Goal: Task Accomplishment & Management: Complete application form

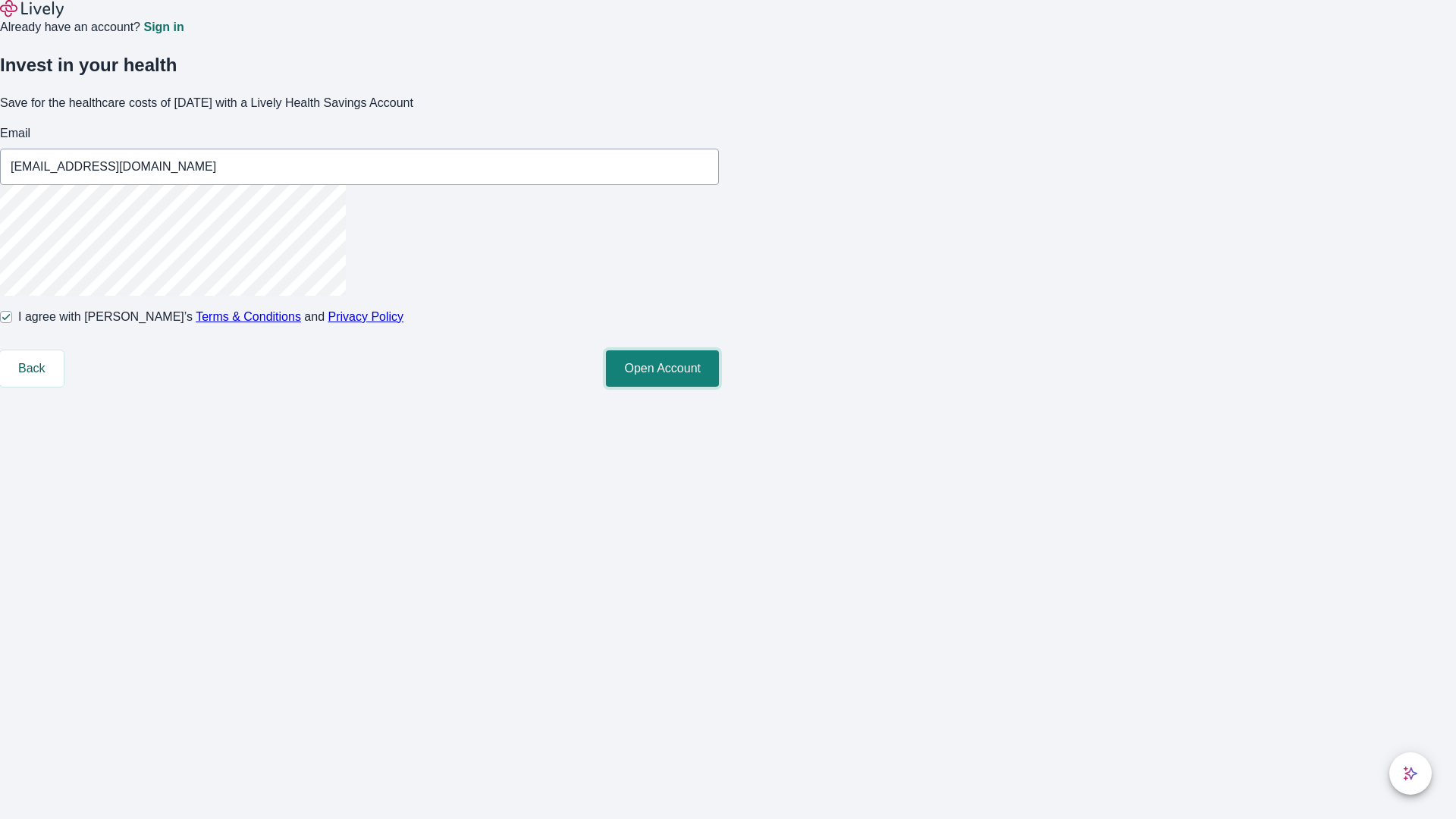
click at [719, 387] on button "Open Account" at bounding box center [663, 369] width 113 height 36
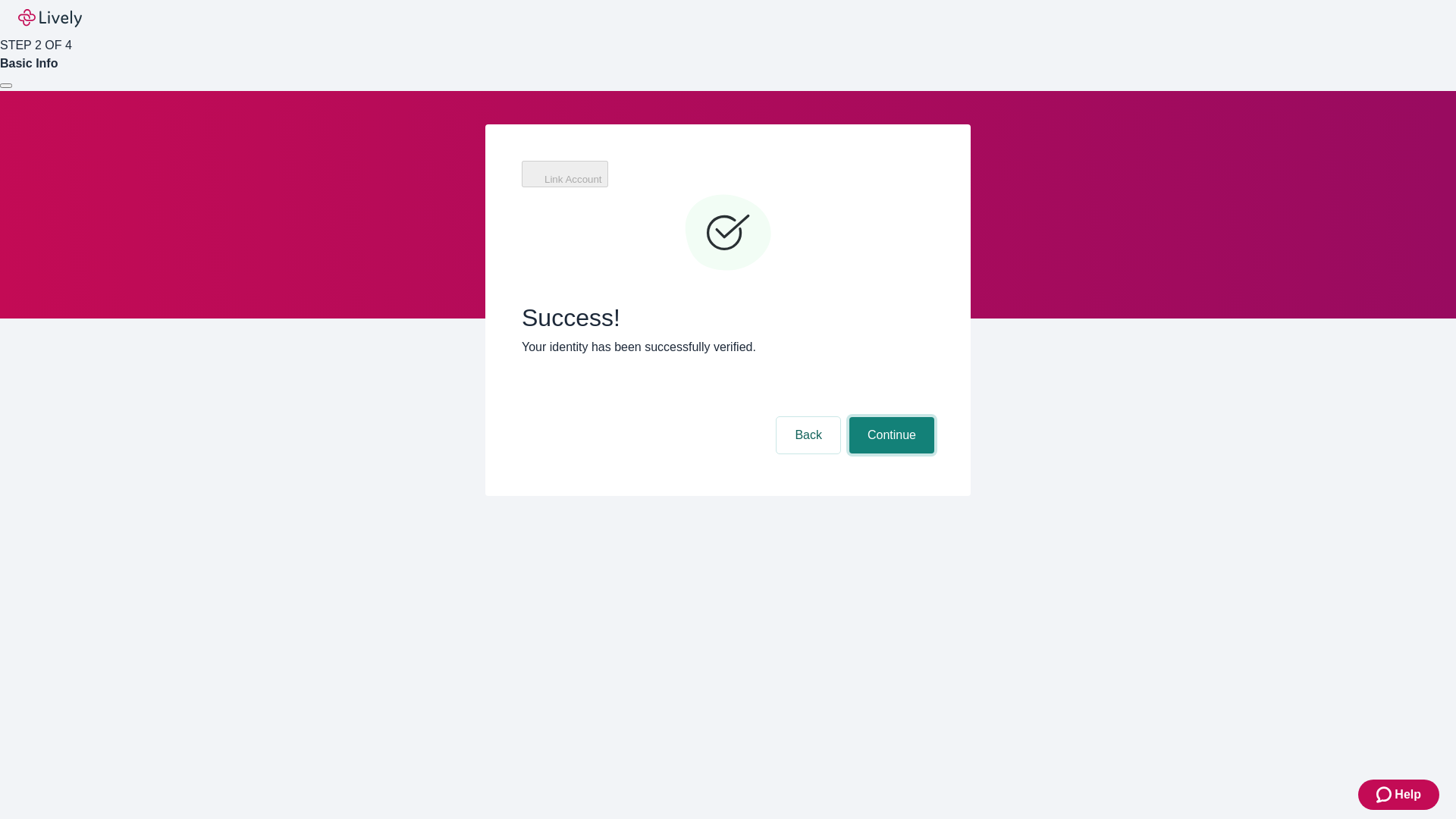
click at [889, 417] on button "Continue" at bounding box center [892, 435] width 85 height 36
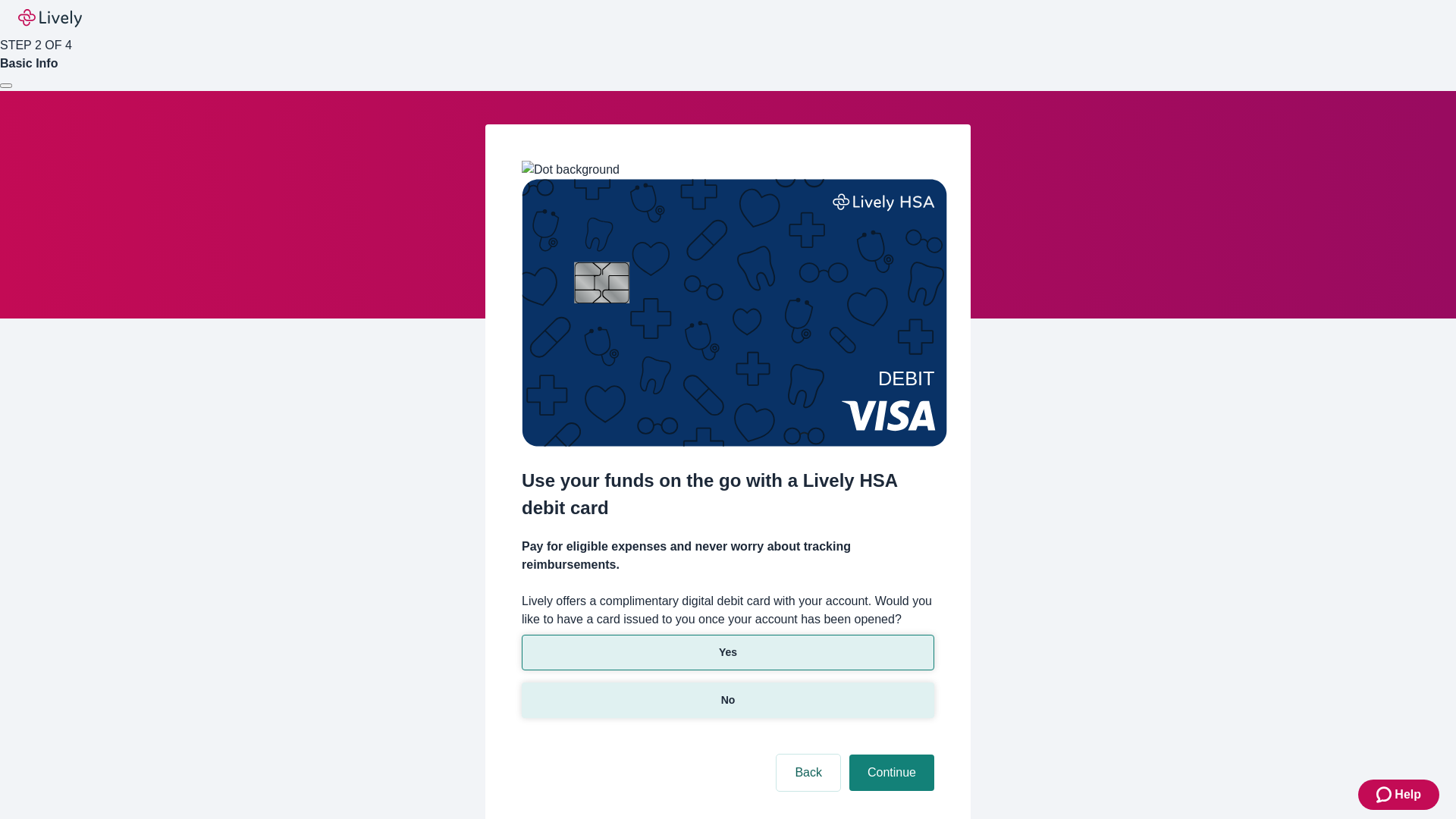
click at [727, 693] on p "No" at bounding box center [728, 701] width 14 height 16
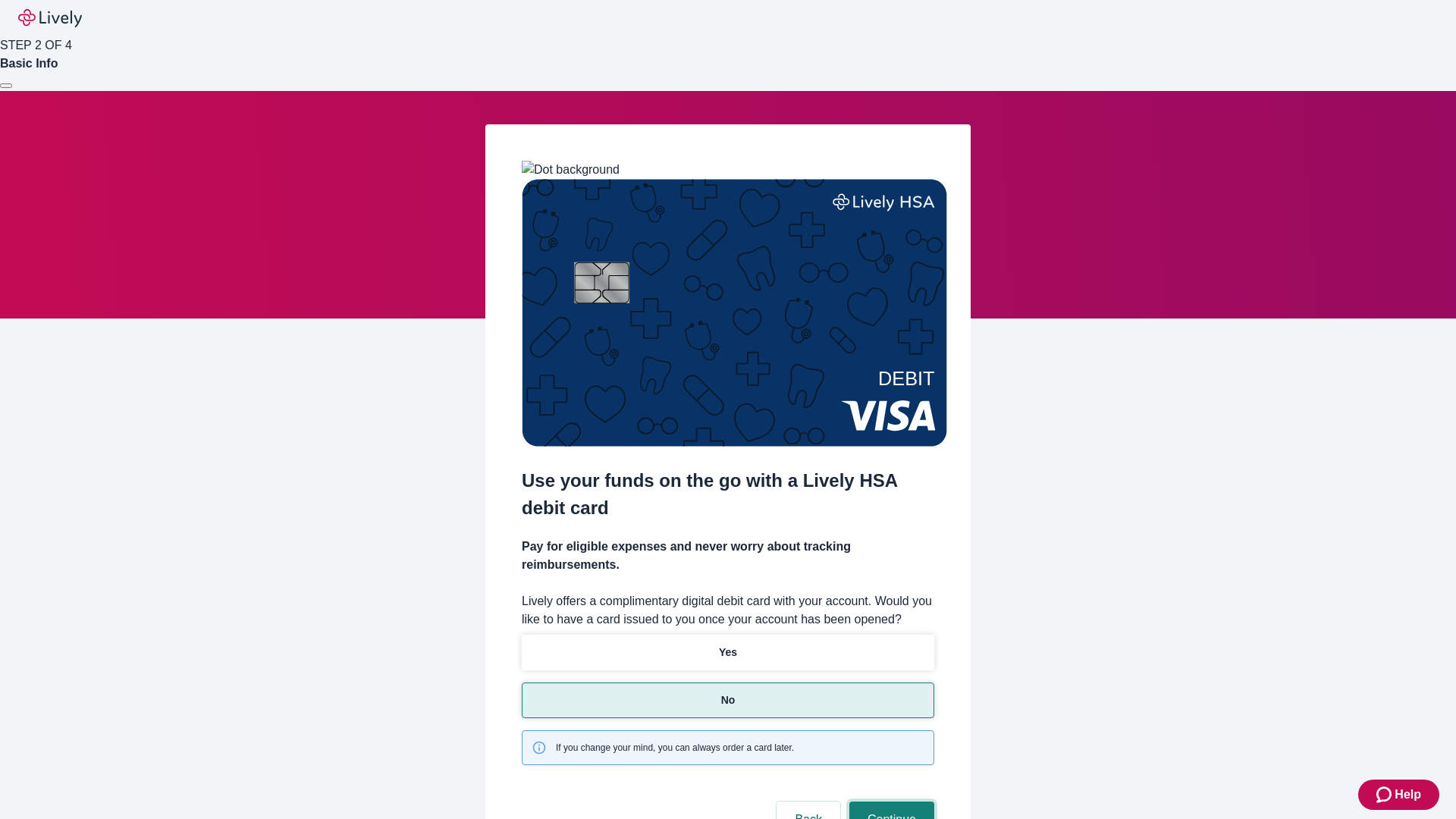
click at [889, 802] on button "Continue" at bounding box center [892, 820] width 85 height 36
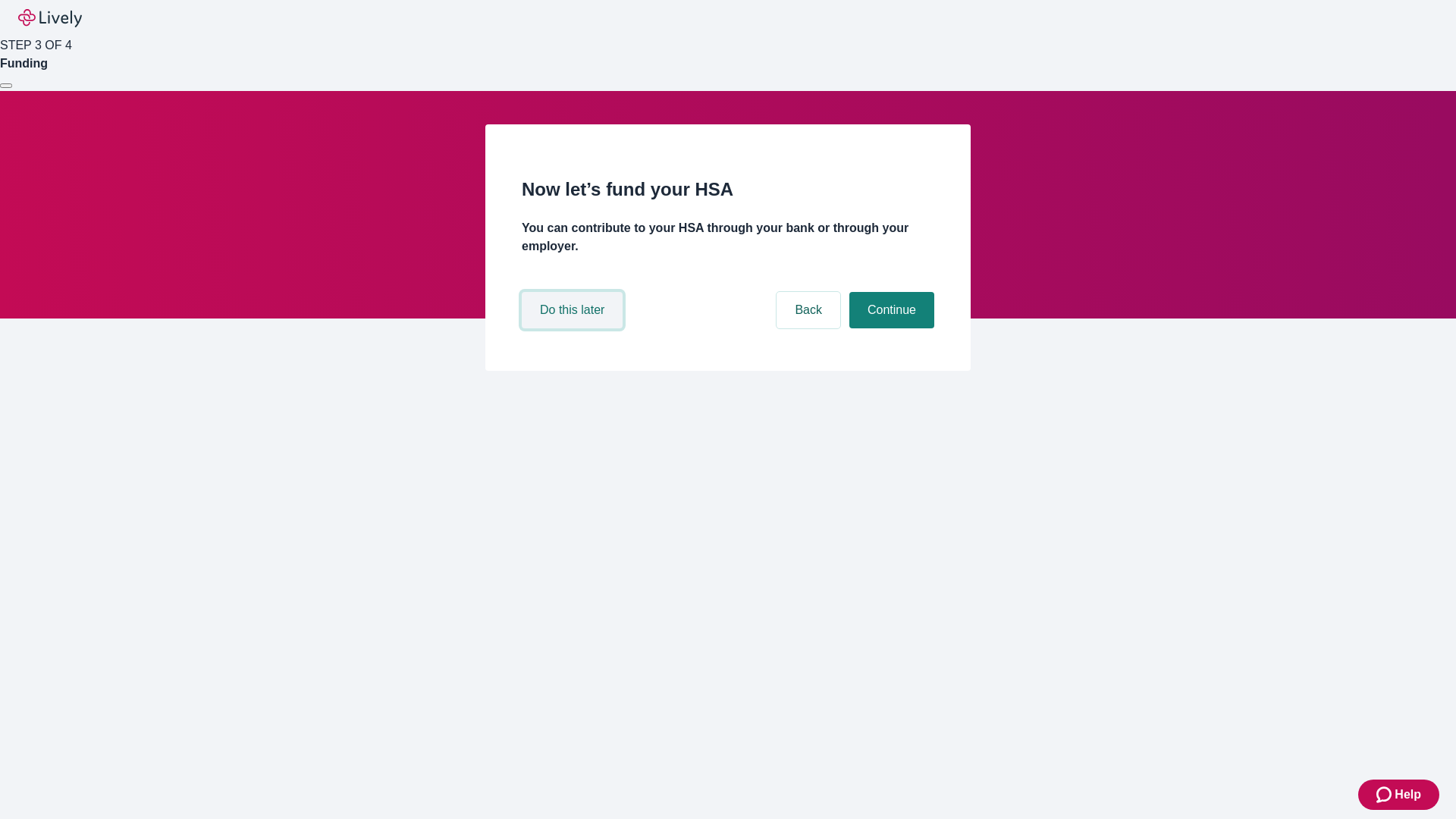
click at [574, 329] on button "Do this later" at bounding box center [572, 309] width 100 height 36
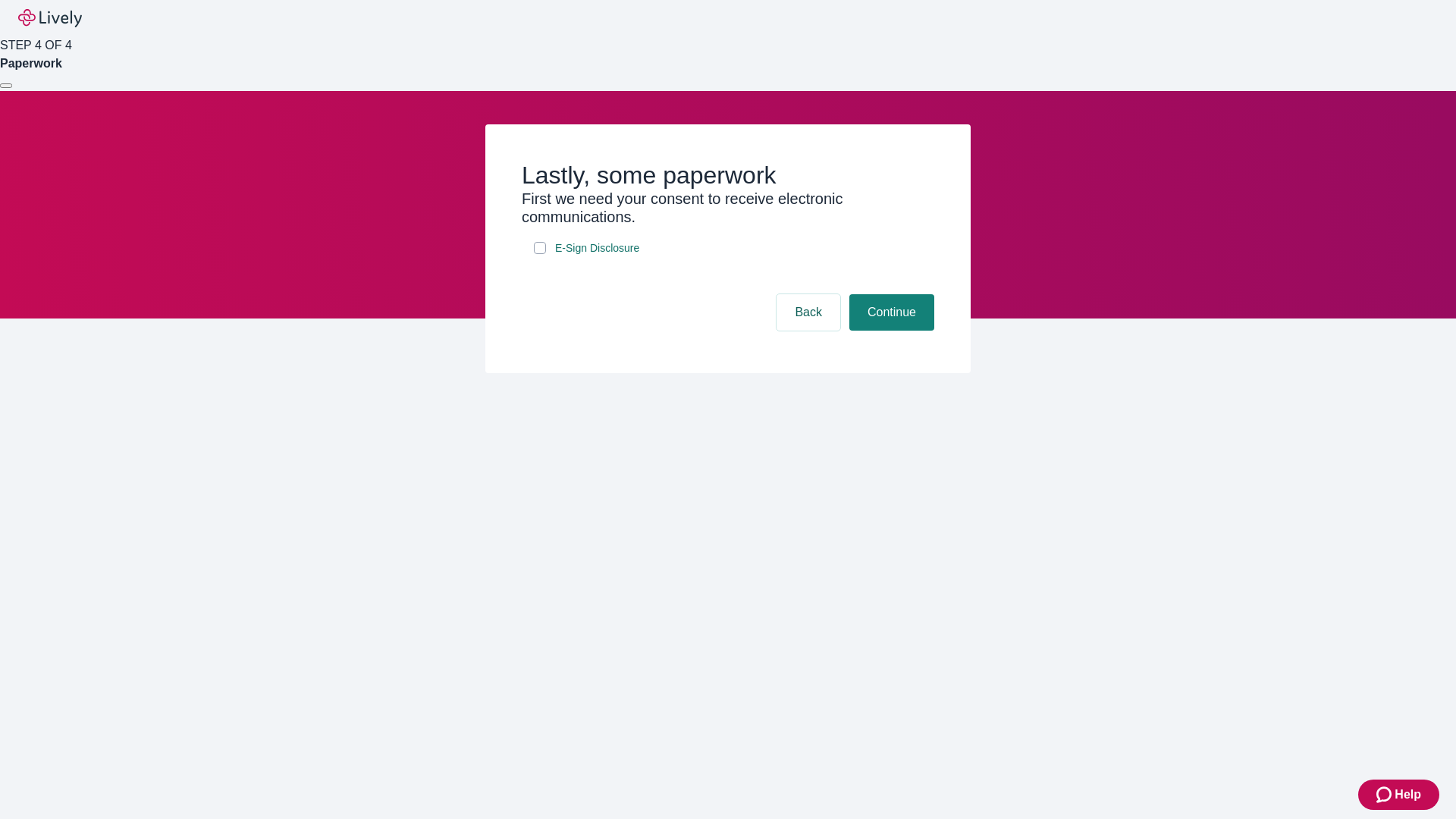
click at [540, 254] on input "E-Sign Disclosure" at bounding box center [540, 249] width 12 height 12
checkbox input "true"
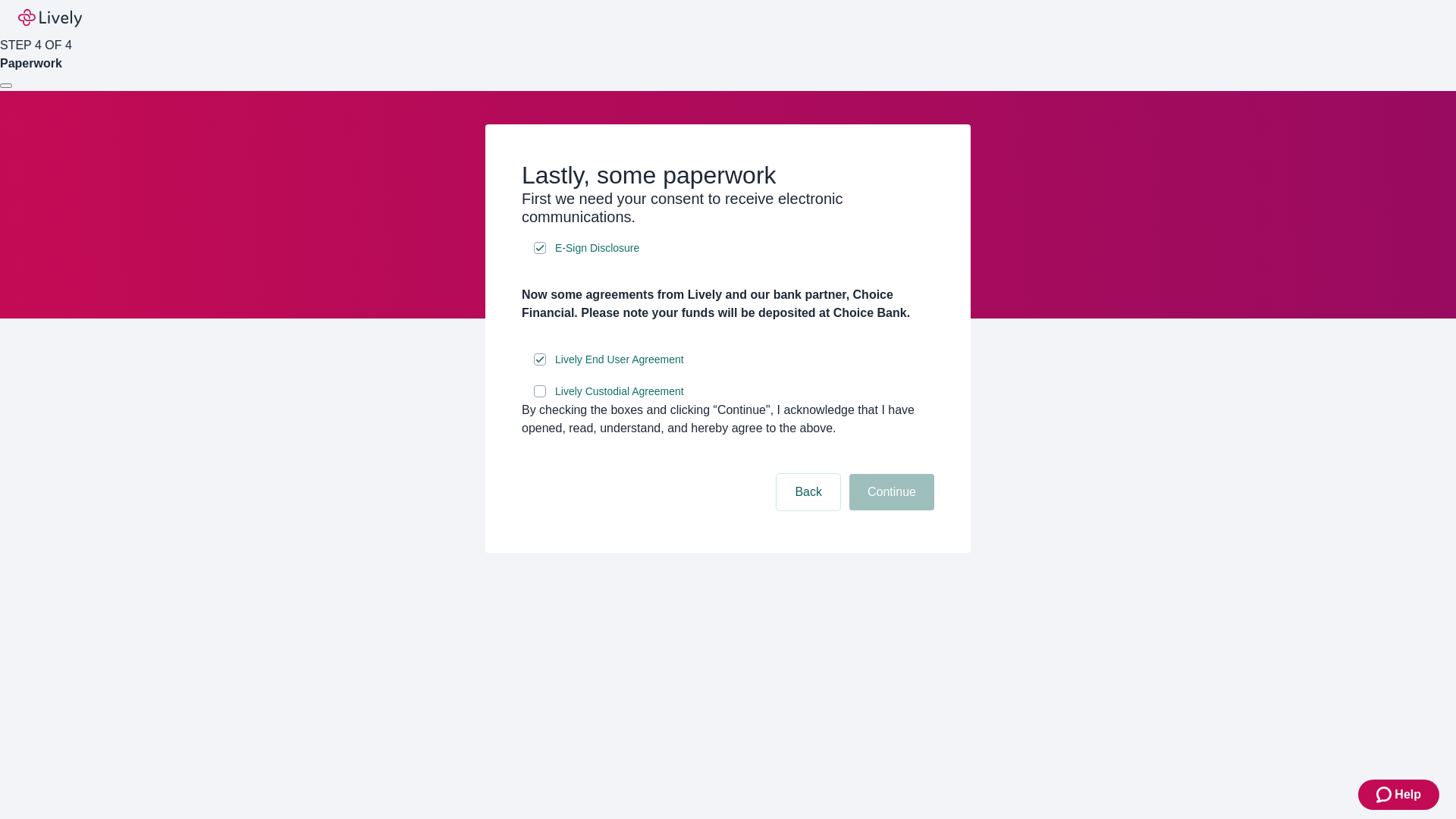
click at [540, 398] on input "Lively Custodial Agreement" at bounding box center [540, 391] width 12 height 12
checkbox input "true"
click at [889, 510] on button "Continue" at bounding box center [892, 492] width 85 height 36
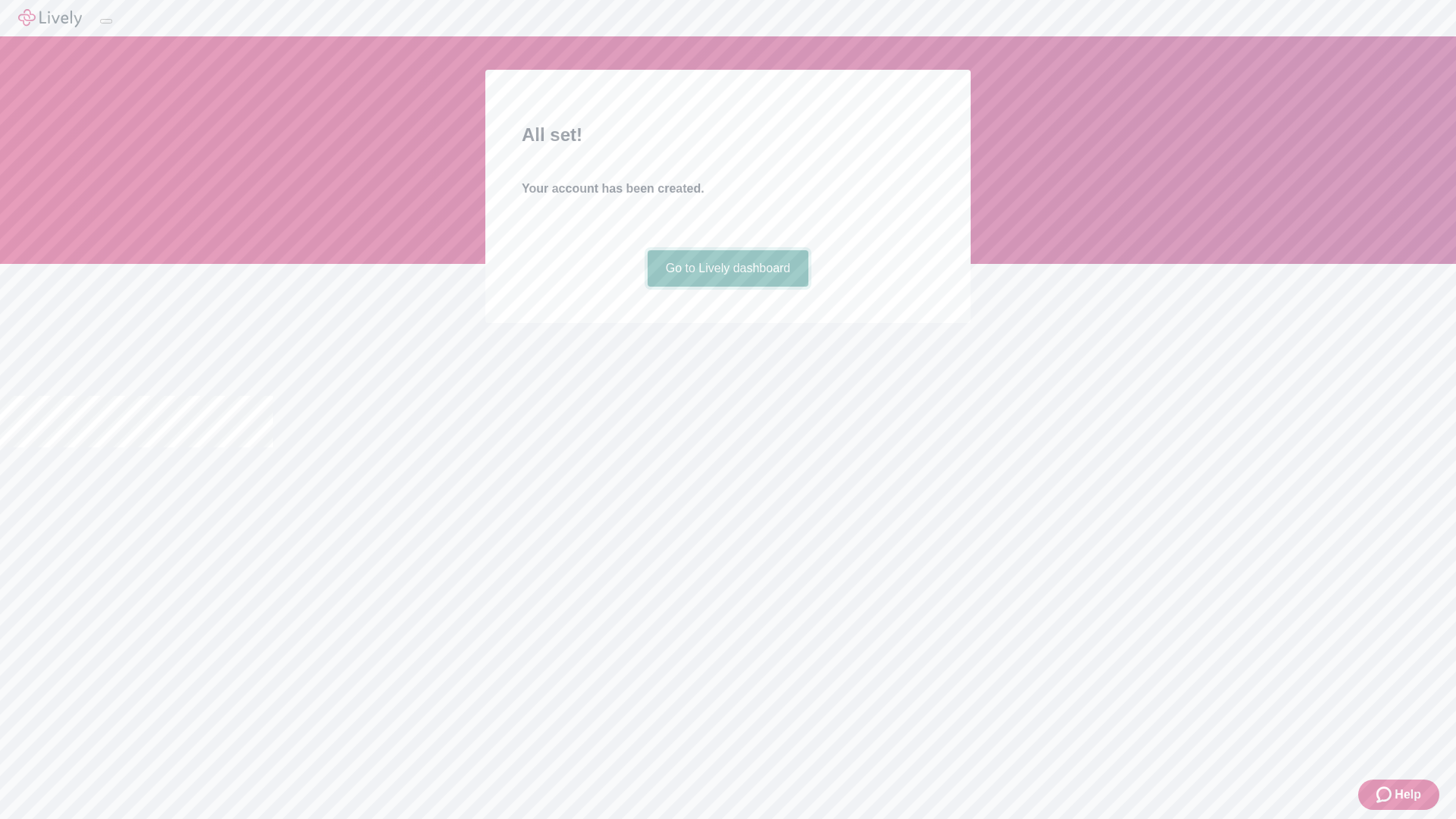
click at [727, 287] on link "Go to Lively dashboard" at bounding box center [728, 268] width 161 height 36
